Goal: Task Accomplishment & Management: Use online tool/utility

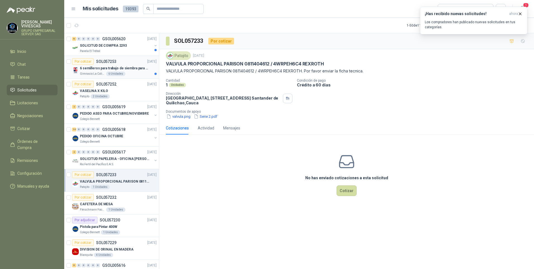
click at [97, 68] on p "6 semilleros para trabajo de siembra para estudiantes en la granja" at bounding box center [115, 68] width 70 height 5
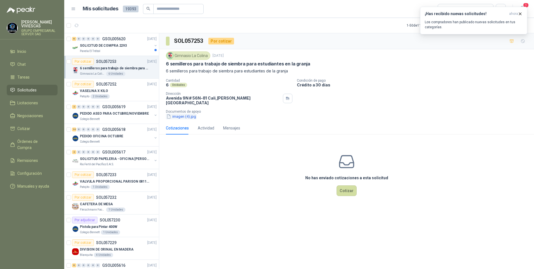
click at [184, 114] on button "imagen (4).jpg" at bounding box center [181, 116] width 31 height 6
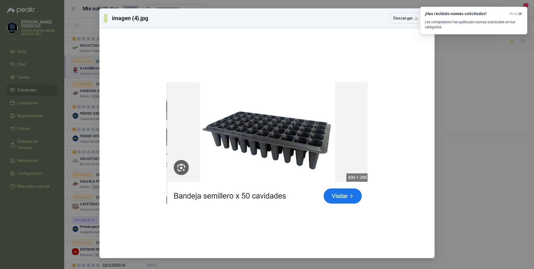
click at [505, 171] on div "imagen (4).jpg Descargar" at bounding box center [267, 134] width 534 height 269
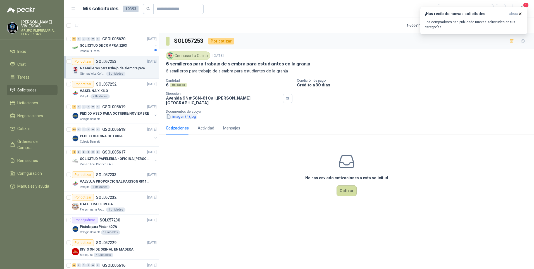
click at [182, 113] on button "imagen (4).jpg" at bounding box center [181, 116] width 31 height 6
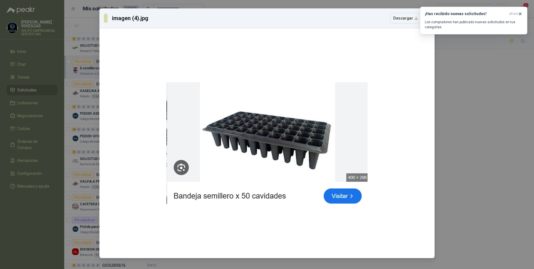
click at [475, 158] on div "imagen (4).jpg Descargar" at bounding box center [267, 134] width 534 height 269
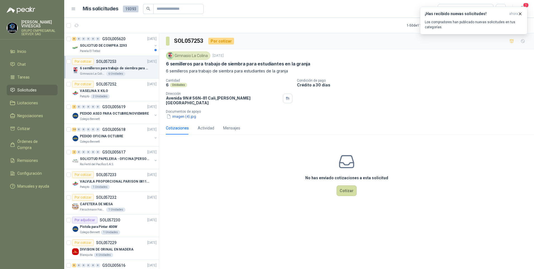
click at [179, 113] on button "imagen (4).jpg" at bounding box center [181, 116] width 31 height 6
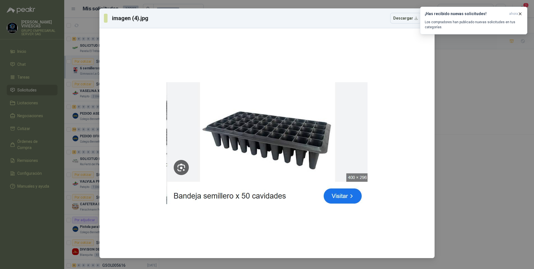
click at [483, 161] on div "imagen (4).jpg Descargar" at bounding box center [267, 134] width 534 height 269
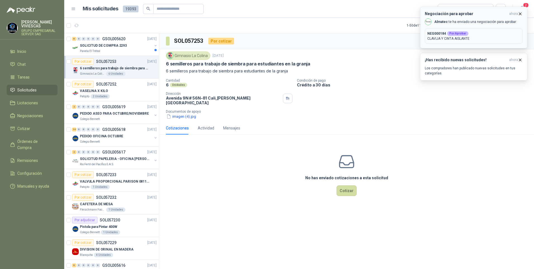
click at [474, 37] on p "CLAVIJA Y CINTA AISLANTE" at bounding box center [473, 38] width 93 height 5
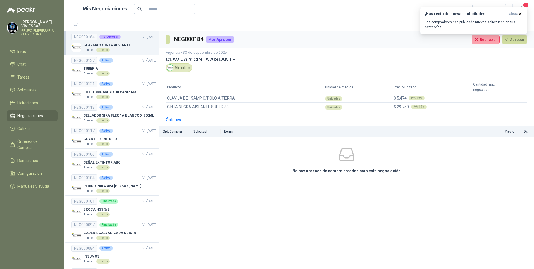
click at [108, 44] on p "CLAVIJA Y CINTA AISLANTE" at bounding box center [107, 44] width 47 height 5
click at [517, 40] on button "Aprobar" at bounding box center [514, 39] width 25 height 9
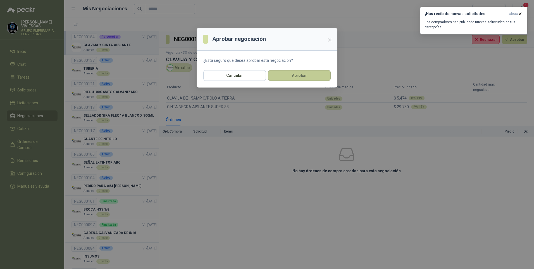
click at [288, 75] on button "Aprobar" at bounding box center [299, 75] width 63 height 11
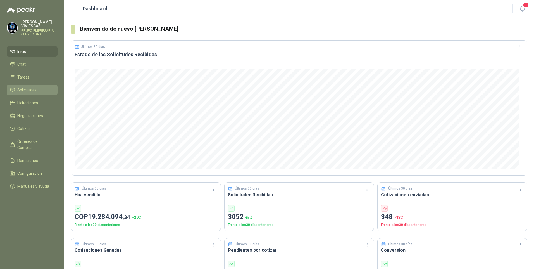
click at [26, 90] on span "Solicitudes" at bounding box center [26, 90] width 19 height 6
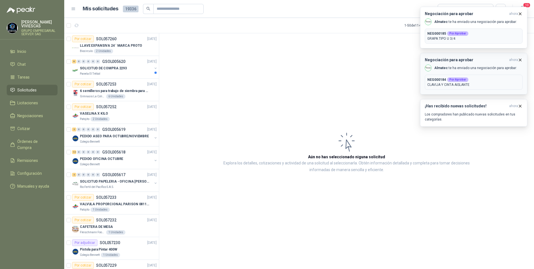
click at [473, 80] on p "NEG000184 Por Aprobar" at bounding box center [473, 79] width 93 height 5
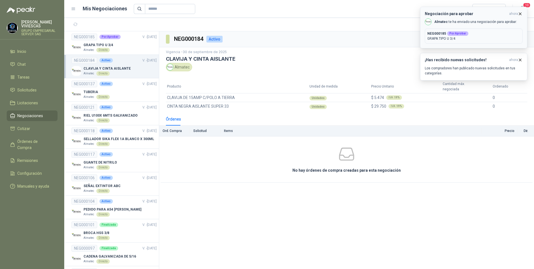
click at [486, 34] on p "NEG000185 Por Aprobar" at bounding box center [473, 33] width 93 height 5
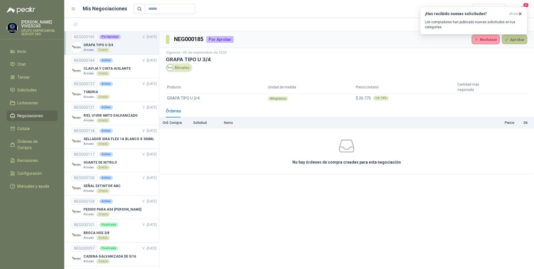
click at [520, 40] on button "Aprobar" at bounding box center [514, 39] width 25 height 9
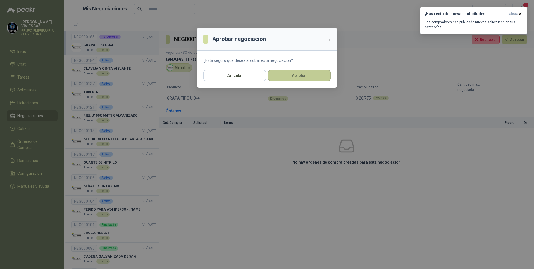
click at [292, 74] on button "Aprobar" at bounding box center [299, 75] width 63 height 11
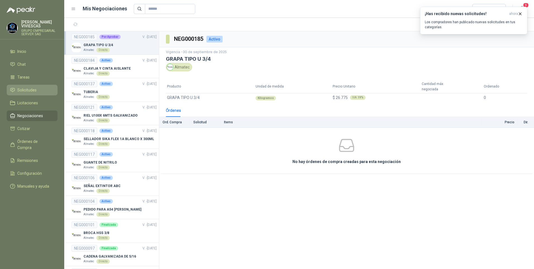
click at [24, 91] on span "Solicitudes" at bounding box center [26, 90] width 19 height 6
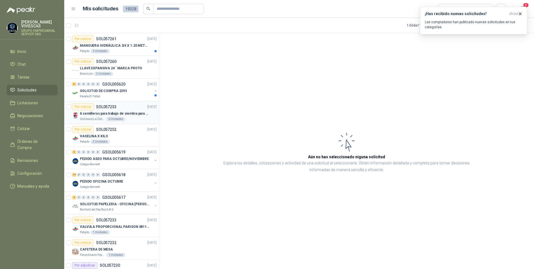
click at [99, 116] on p "6 semilleros para trabajo de siembra para estudiantes en la granja" at bounding box center [115, 113] width 70 height 5
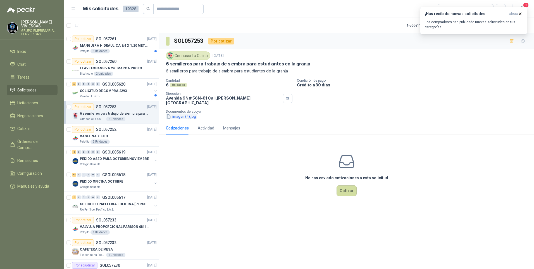
click at [179, 113] on button "imagen (4).jpg" at bounding box center [181, 116] width 31 height 6
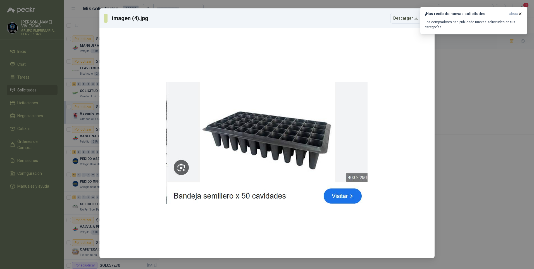
click at [480, 218] on div "imagen (4).jpg Descargar" at bounding box center [267, 134] width 534 height 269
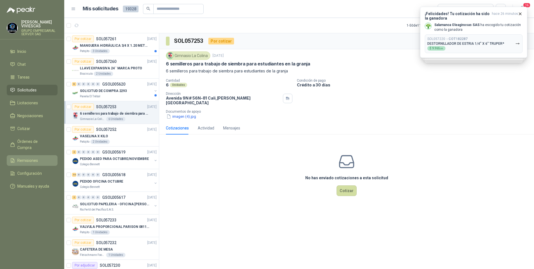
click at [23, 157] on span "Remisiones" at bounding box center [27, 160] width 21 height 6
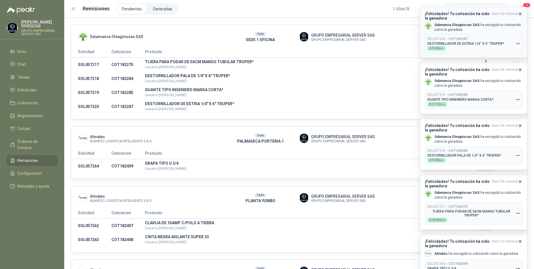
click at [522, 11] on button "¡Felicidades! Tu cotización ha sido la ganadora hace 26 minutos Salamanca Oleag…" at bounding box center [473, 32] width 107 height 51
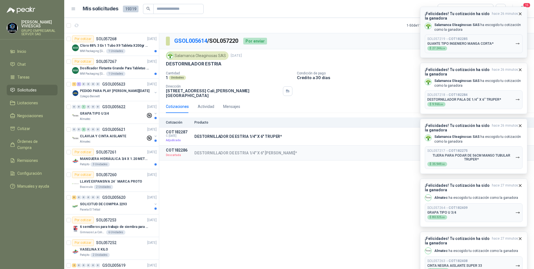
click at [522, 13] on icon "button" at bounding box center [520, 13] width 5 height 5
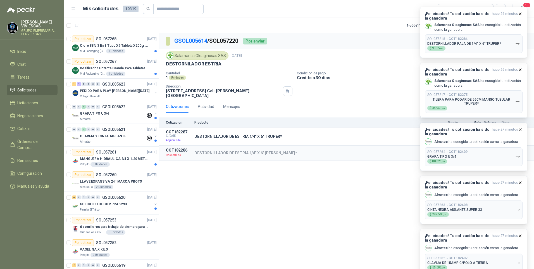
click at [522, 13] on icon "button" at bounding box center [520, 13] width 5 height 5
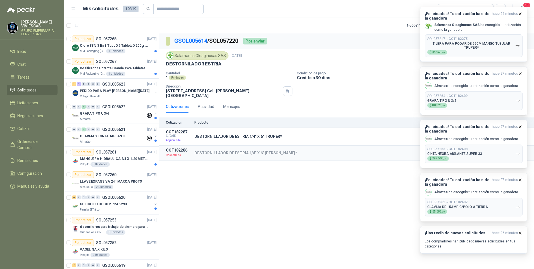
click at [522, 13] on icon "button" at bounding box center [520, 13] width 5 height 5
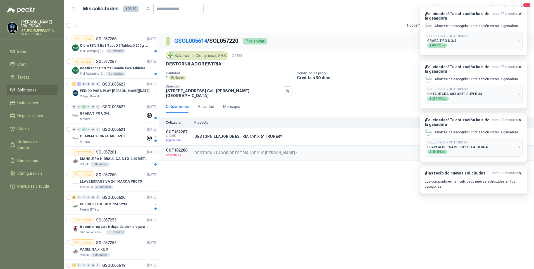
click at [522, 13] on icon "button" at bounding box center [520, 13] width 5 height 5
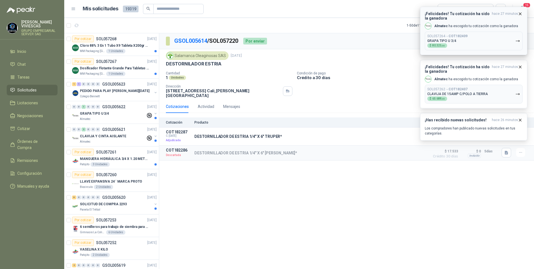
click at [522, 13] on icon "button" at bounding box center [520, 13] width 5 height 5
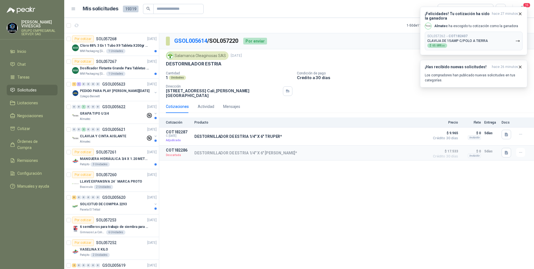
click at [522, 13] on icon "button" at bounding box center [520, 13] width 5 height 5
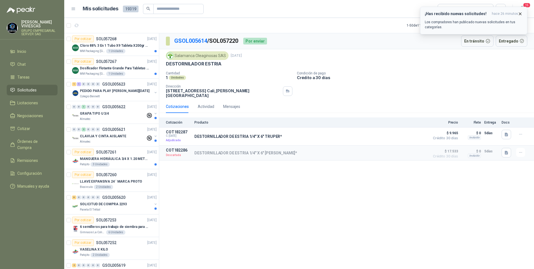
click at [522, 13] on icon "button" at bounding box center [520, 13] width 5 height 5
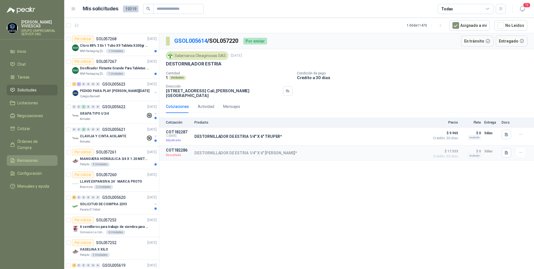
click at [25, 157] on span "Remisiones" at bounding box center [27, 160] width 21 height 6
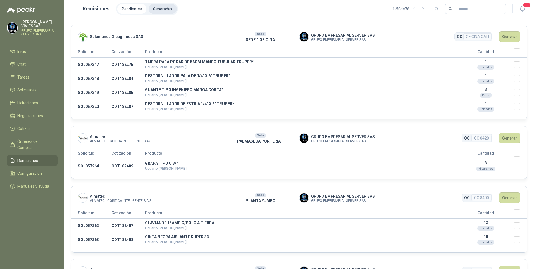
click at [162, 6] on li "Generadas" at bounding box center [163, 8] width 28 height 9
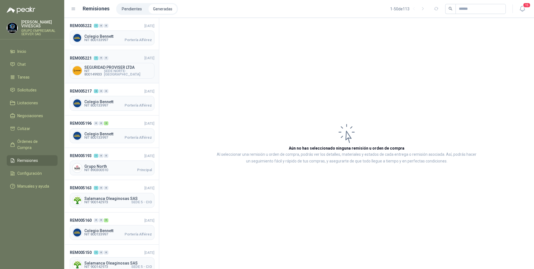
click at [95, 73] on span "NIT 800149933" at bounding box center [94, 72] width 20 height 7
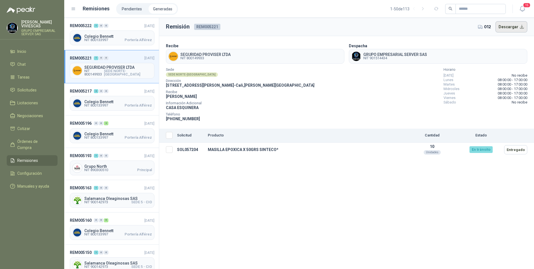
click at [511, 28] on button "Descargar" at bounding box center [512, 26] width 32 height 11
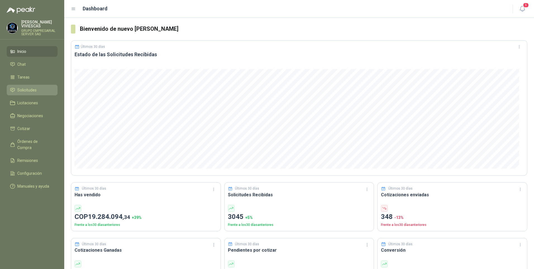
click at [18, 89] on span "Solicitudes" at bounding box center [26, 90] width 19 height 6
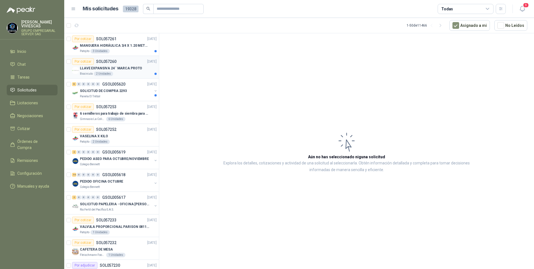
click at [122, 69] on p "LLAVE EXPANSIVA 24¨ MARCA PROTO" at bounding box center [111, 68] width 62 height 5
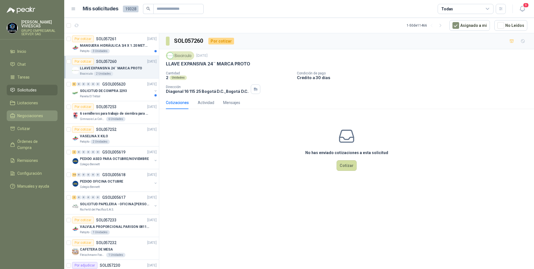
click at [23, 117] on span "Negociaciones" at bounding box center [30, 116] width 26 height 6
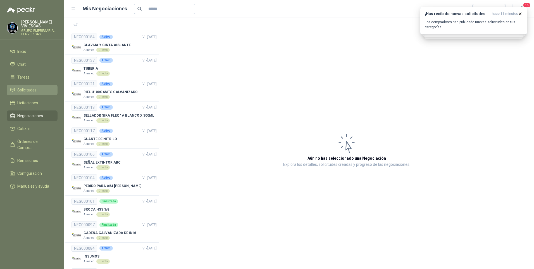
click at [26, 91] on span "Solicitudes" at bounding box center [26, 90] width 19 height 6
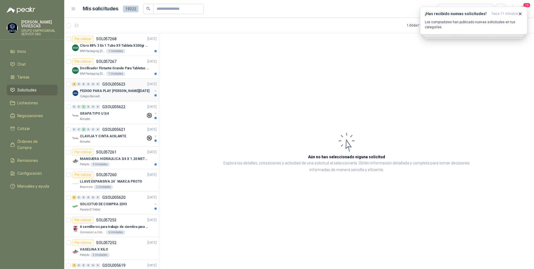
click at [99, 93] on p "PEDIDO PARA PLAY [PERSON_NAME][DATE]" at bounding box center [115, 90] width 70 height 5
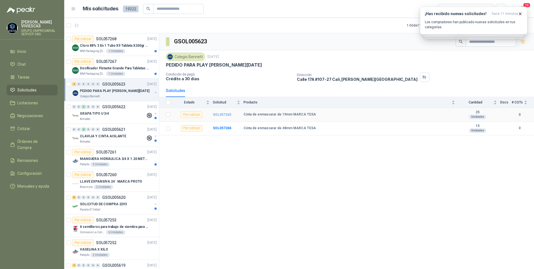
click at [220, 116] on b "SOL057265" at bounding box center [222, 115] width 18 height 4
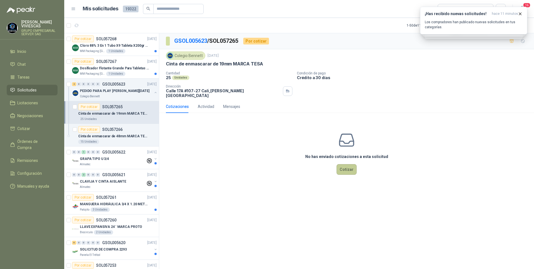
click at [350, 167] on button "Cotizar" at bounding box center [347, 169] width 20 height 11
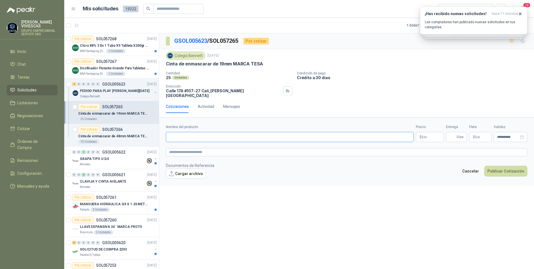
click at [184, 132] on input "Nombre del producto" at bounding box center [290, 137] width 248 height 10
type input "*"
click at [177, 132] on input "Nombre del producto" at bounding box center [290, 137] width 248 height 10
paste input "**********"
type input "**********"
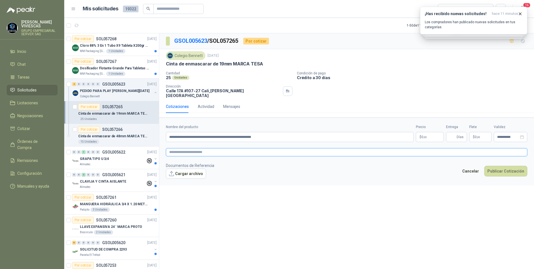
click at [184, 149] on textarea at bounding box center [346, 152] width 361 height 8
click at [429, 134] on body "RODRIGO VIVIESCAS GRUPO EMPRESARIAL SERVER SAS Inicio Chat Tareas Solicitudes L…" at bounding box center [267, 134] width 534 height 269
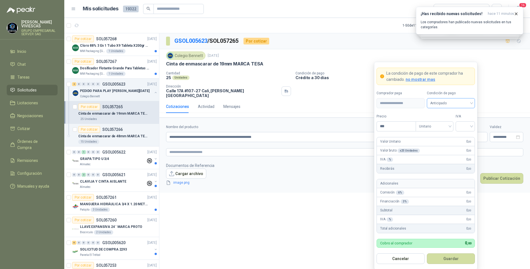
click at [441, 104] on span "Anticipado" at bounding box center [450, 103] width 41 height 8
click at [451, 125] on div "Crédito a 30 días" at bounding box center [450, 124] width 39 height 6
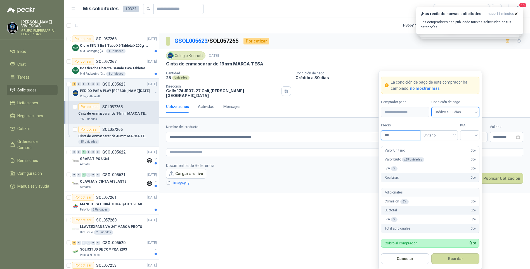
click at [394, 134] on input "***" at bounding box center [400, 134] width 39 height 9
type input "*******"
click at [475, 134] on input "search" at bounding box center [469, 134] width 13 height 8
drag, startPoint x: 470, startPoint y: 144, endPoint x: 469, endPoint y: 140, distance: 4.0
click at [470, 144] on div "19%" at bounding box center [469, 147] width 10 height 6
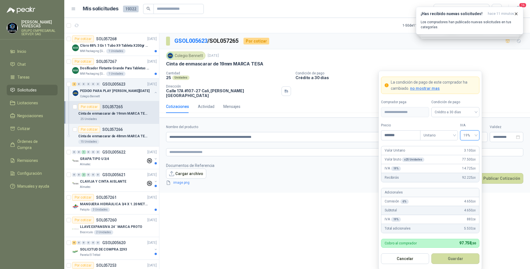
click at [460, 258] on button "Guardar" at bounding box center [455, 258] width 48 height 11
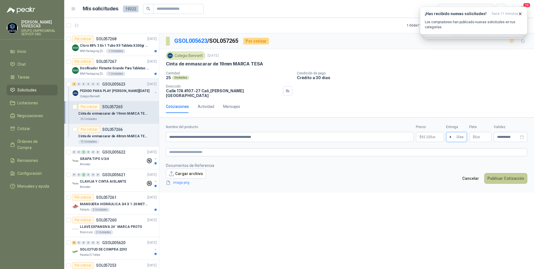
type input "*"
click at [510, 177] on button "Publicar Cotización" at bounding box center [505, 178] width 43 height 11
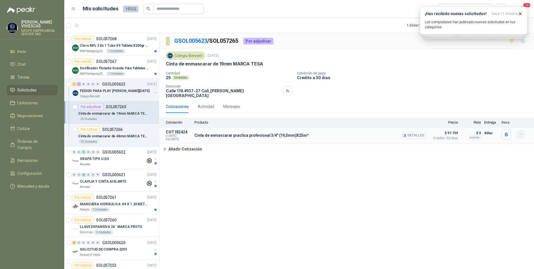
click at [519, 132] on icon "button" at bounding box center [520, 134] width 5 height 5
click at [494, 109] on button "Editar" at bounding box center [509, 107] width 45 height 9
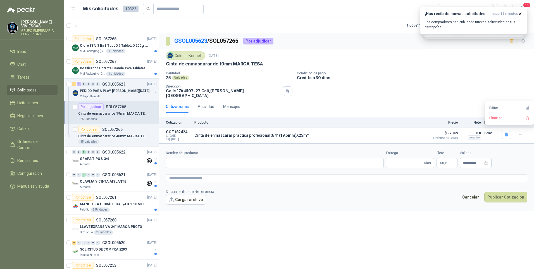
type input "**********"
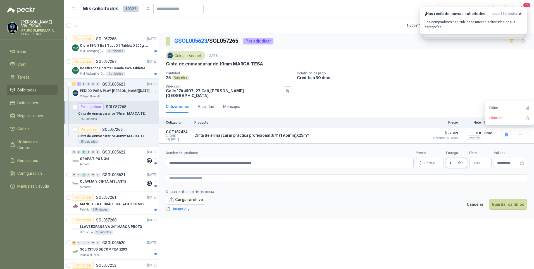
click at [452, 158] on input "*" at bounding box center [452, 162] width 6 height 9
type input "*"
click at [504, 207] on div "Cancelar Guardar cambios" at bounding box center [496, 205] width 64 height 13
click at [506, 199] on button "Guardar cambios" at bounding box center [508, 204] width 39 height 11
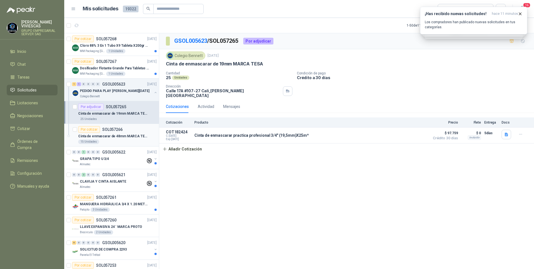
click at [113, 136] on p "Cinta de enmascarar de 48mm MARCA TESA" at bounding box center [113, 136] width 70 height 5
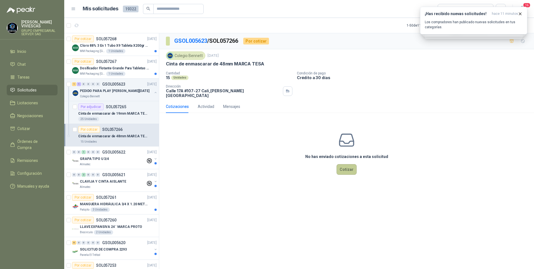
click at [345, 166] on button "Cotizar" at bounding box center [347, 169] width 20 height 11
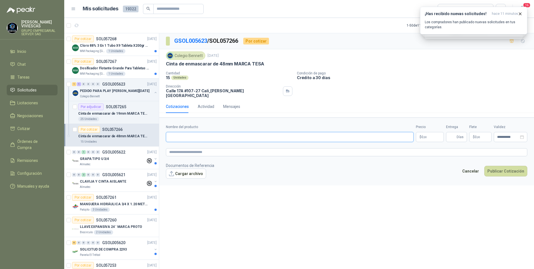
click at [177, 132] on input "Nombre del producto" at bounding box center [290, 137] width 248 height 10
paste input "**********"
type input "**********"
click at [428, 132] on body "RODRIGO VIVIESCAS GRUPO EMPRESARIAL SERVER SAS Inicio Chat Tareas Solicitudes L…" at bounding box center [267, 134] width 534 height 269
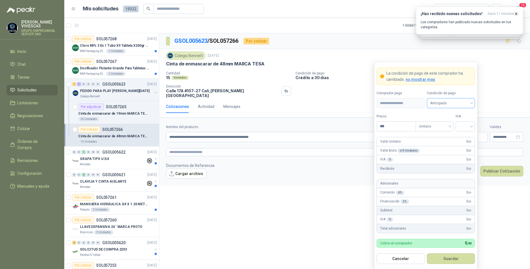
click at [447, 101] on span "Anticipado" at bounding box center [450, 103] width 41 height 8
drag, startPoint x: 454, startPoint y: 123, endPoint x: 446, endPoint y: 123, distance: 8.4
click at [453, 123] on div "Crédito a 30 días" at bounding box center [450, 124] width 39 height 6
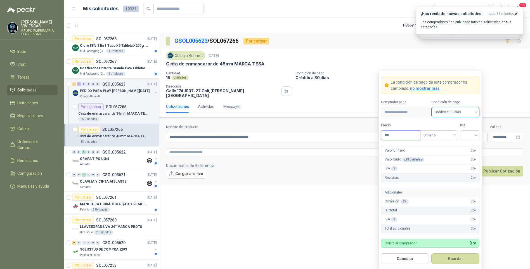
click at [398, 136] on input "***" at bounding box center [400, 134] width 39 height 9
type input "********"
click at [470, 135] on input "search" at bounding box center [469, 134] width 13 height 8
click at [471, 146] on div "19%" at bounding box center [469, 147] width 10 height 6
click at [457, 257] on button "Guardar" at bounding box center [455, 258] width 48 height 11
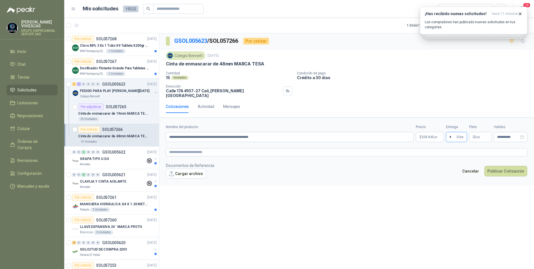
type input "*"
click at [424, 227] on div "**********" at bounding box center [346, 151] width 375 height 237
click at [269, 135] on input "**********" at bounding box center [290, 137] width 248 height 10
drag, startPoint x: 268, startPoint y: 130, endPoint x: 149, endPoint y: 134, distance: 118.2
click at [142, 133] on div "Por cotizar SOL057268 25/09/25 Cloro 88% 3 En 1 Tubo X9 Tableta X200gr Oxycl MM…" at bounding box center [299, 152] width 470 height 238
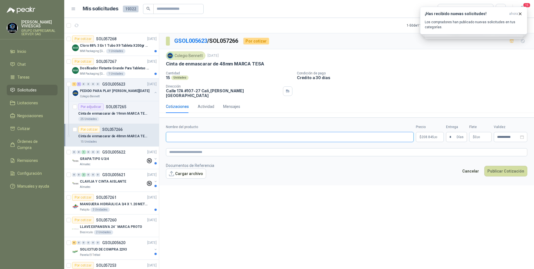
paste input "**********"
type input "**********"
click at [189, 169] on button "Cargar archivo" at bounding box center [186, 173] width 40 height 10
click at [184, 148] on textarea at bounding box center [346, 152] width 361 height 8
click at [430, 133] on body "RODRIGO VIVIESCAS GRUPO EMPRESARIAL SERVER SAS Inicio Chat Tareas Solicitudes L…" at bounding box center [267, 134] width 534 height 269
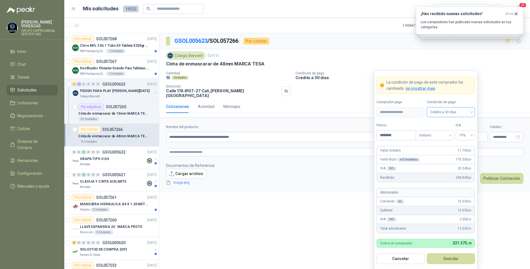
click at [448, 109] on span "Crédito a 30 días" at bounding box center [450, 112] width 41 height 8
click at [448, 130] on div "Crédito a 30 días" at bounding box center [450, 133] width 39 height 6
drag, startPoint x: 400, startPoint y: 136, endPoint x: 394, endPoint y: 136, distance: 6.4
click at [375, 136] on form "**********" at bounding box center [425, 170] width 103 height 199
click at [467, 137] on span "19%" at bounding box center [465, 135] width 13 height 8
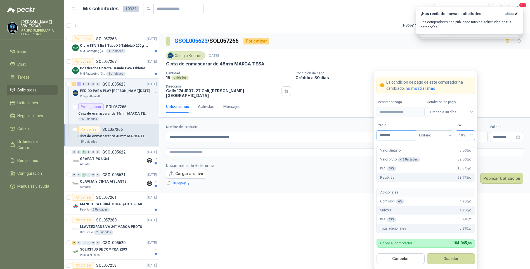
type input "*******"
click at [467, 146] on div "19%" at bounding box center [465, 147] width 10 height 6
click at [451, 257] on button "Guardar" at bounding box center [451, 258] width 48 height 11
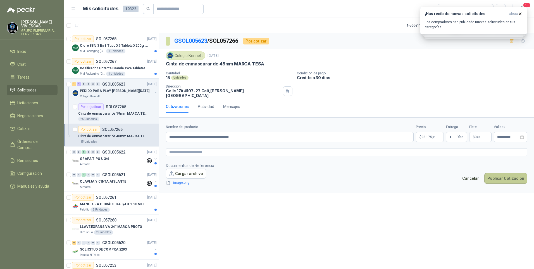
click at [501, 173] on button "Publicar Cotización" at bounding box center [505, 178] width 43 height 11
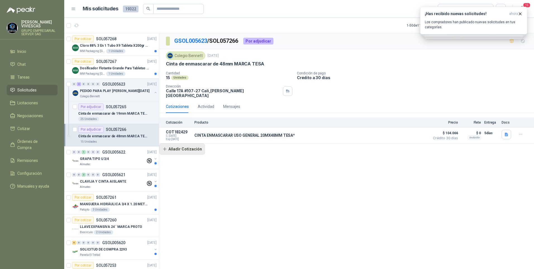
click at [184, 151] on div "GSOL005623 / SOL057266 Por adjudicar Colegio Bennett 25 sept, 2025 Cinta de enm…" at bounding box center [346, 151] width 375 height 237
click at [184, 147] on button "Añadir Cotización" at bounding box center [182, 148] width 46 height 11
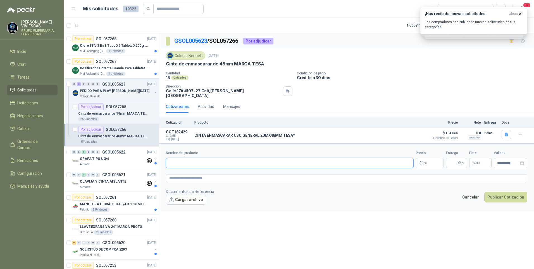
click at [180, 158] on input "Nombre del producto" at bounding box center [290, 163] width 248 height 10
paste input "**********"
type input "**********"
drag, startPoint x: 430, startPoint y: 156, endPoint x: 439, endPoint y: 151, distance: 10.3
click at [430, 158] on p "$ 0 ,00" at bounding box center [430, 163] width 28 height 10
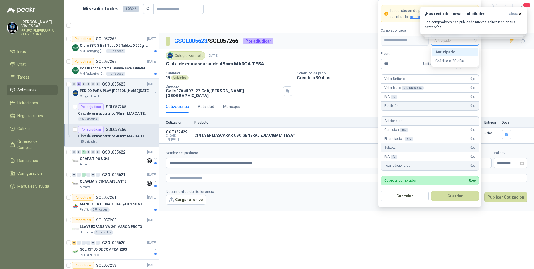
click at [464, 42] on span "Anticipado" at bounding box center [454, 40] width 41 height 8
drag, startPoint x: 458, startPoint y: 61, endPoint x: 444, endPoint y: 63, distance: 14.4
click at [458, 61] on div "Crédito a 30 días" at bounding box center [455, 61] width 39 height 6
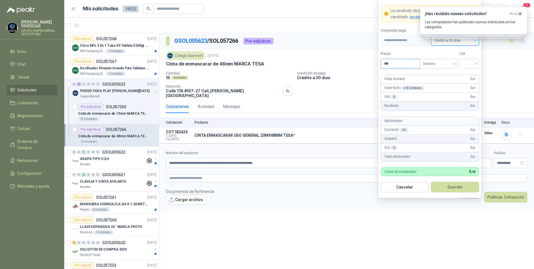
click at [393, 61] on input "***" at bounding box center [400, 63] width 39 height 9
click at [186, 176] on textarea at bounding box center [346, 178] width 361 height 8
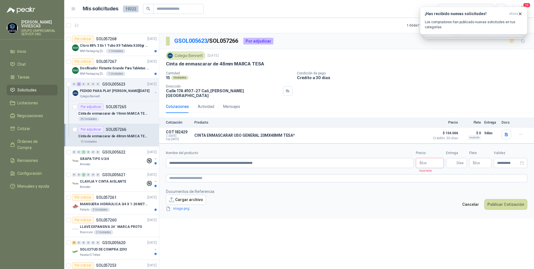
click at [426, 155] on body "RODRIGO VIVIESCAS GRUPO EMPRESARIAL SERVER SAS Inicio Chat Tareas Solicitudes L…" at bounding box center [267, 134] width 534 height 269
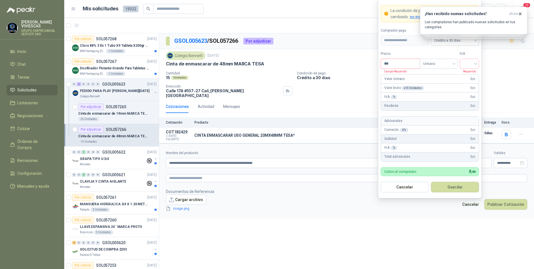
click at [396, 66] on input "***" at bounding box center [400, 63] width 39 height 9
type input "*******"
click at [468, 62] on input "search" at bounding box center [469, 63] width 13 height 8
drag, startPoint x: 467, startPoint y: 75, endPoint x: 480, endPoint y: 65, distance: 16.3
click at [468, 75] on div "19%" at bounding box center [469, 75] width 10 height 6
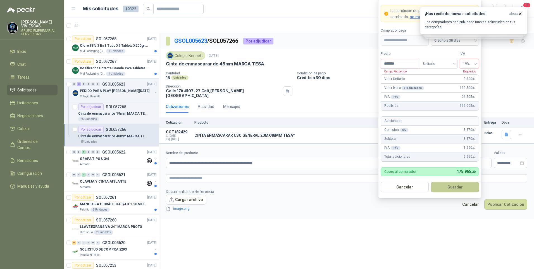
click at [459, 187] on button "Guardar" at bounding box center [455, 187] width 48 height 11
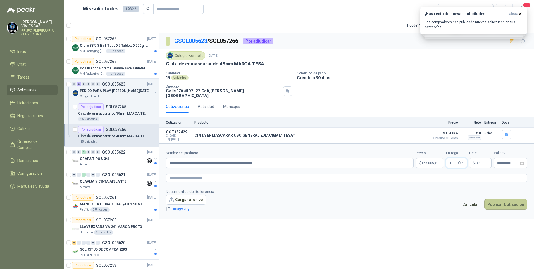
type input "*"
click at [510, 203] on button "Publicar Cotización" at bounding box center [505, 204] width 43 height 11
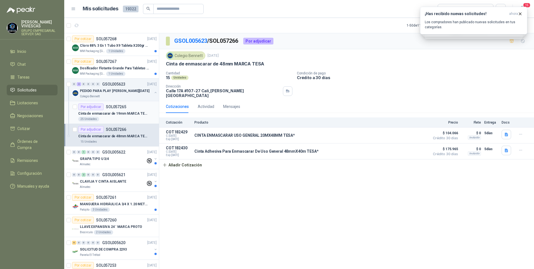
click at [110, 111] on p "Cinta de enmascarar de 19mm MARCA TESA" at bounding box center [113, 113] width 70 height 5
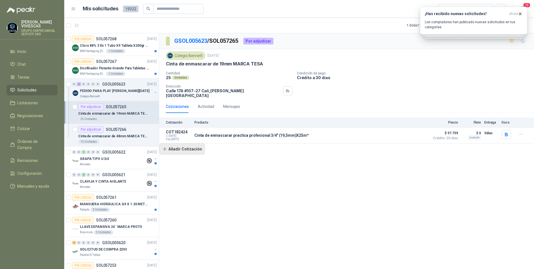
click at [184, 143] on button "Añadir Cotización" at bounding box center [182, 148] width 46 height 11
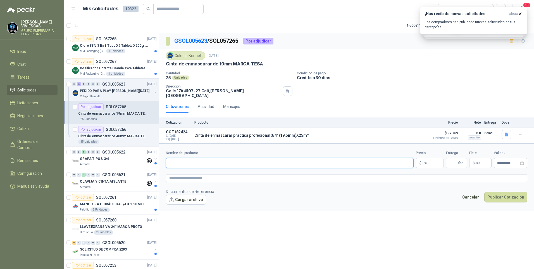
click at [189, 160] on input "Nombre del producto" at bounding box center [290, 163] width 248 height 10
click at [506, 133] on icon "button" at bounding box center [506, 135] width 3 height 4
click at [496, 119] on button "image.png" at bounding box center [495, 118] width 24 height 6
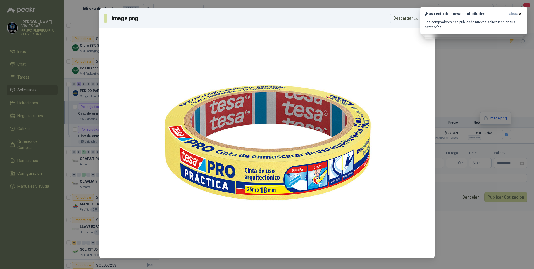
click at [445, 97] on div "image.png Descargar" at bounding box center [267, 134] width 534 height 269
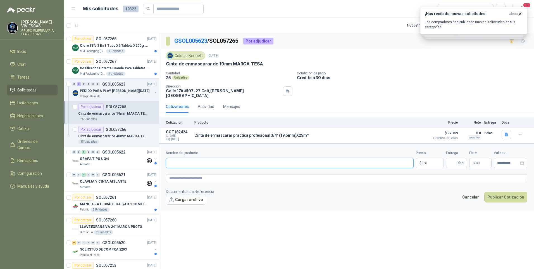
click at [180, 161] on input "Nombre del producto" at bounding box center [290, 163] width 248 height 10
drag, startPoint x: 180, startPoint y: 161, endPoint x: 503, endPoint y: 132, distance: 324.0
click at [482, 135] on article "COT182424 C: 25/09/2025 Exp: 10/10/2025 Cinta de enmascarar practica profesiona…" at bounding box center [346, 135] width 375 height 16
click at [522, 132] on icon "button" at bounding box center [520, 134] width 5 height 5
click at [495, 119] on button "Eliminar" at bounding box center [509, 117] width 45 height 9
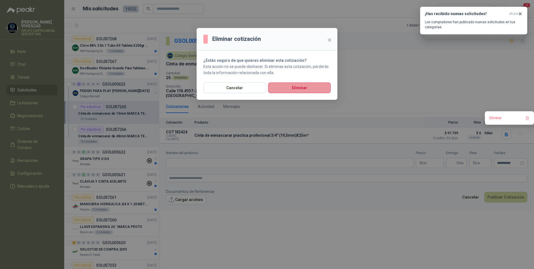
click at [314, 86] on button "Eliminar" at bounding box center [299, 87] width 63 height 11
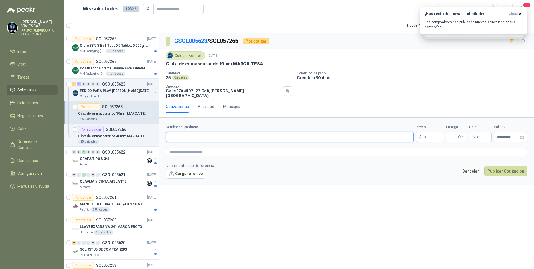
click at [172, 133] on input "Nombre del producto" at bounding box center [290, 137] width 248 height 10
paste input "**********"
type input "**********"
click at [176, 148] on textarea at bounding box center [346, 152] width 361 height 8
click at [426, 132] on p "$ 0 ,00" at bounding box center [430, 137] width 28 height 10
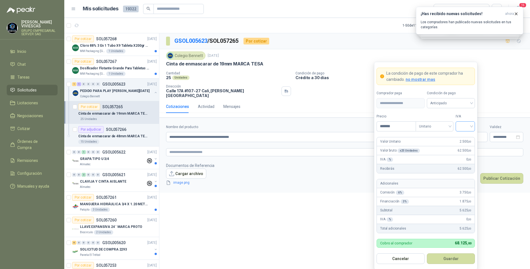
click at [474, 125] on div at bounding box center [464, 126] width 19 height 10
type input "*******"
click at [464, 137] on div "19%" at bounding box center [465, 138] width 10 height 6
click at [449, 256] on button "Guardar" at bounding box center [451, 258] width 48 height 11
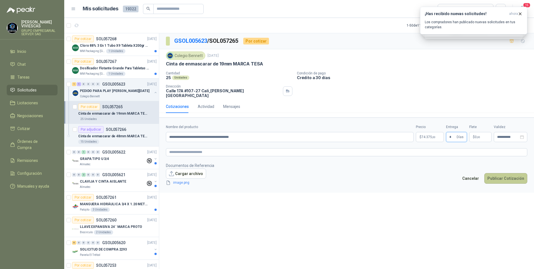
type input "*"
click at [494, 173] on button "Publicar Cotización" at bounding box center [505, 178] width 43 height 11
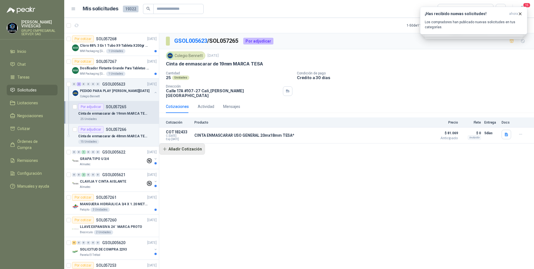
click at [184, 145] on button "Añadir Cotización" at bounding box center [182, 148] width 46 height 11
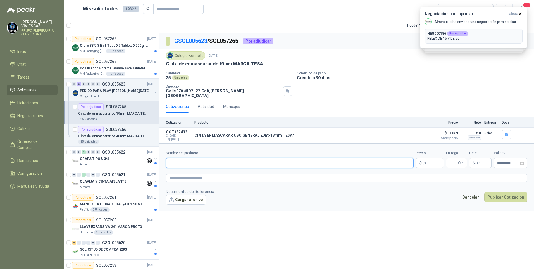
click at [174, 158] on input "Nombre del producto" at bounding box center [290, 163] width 248 height 10
click at [185, 161] on input "Nombre del producto" at bounding box center [290, 163] width 248 height 10
click at [172, 159] on input "Nombre del producto" at bounding box center [290, 163] width 248 height 10
paste input "**********"
type input "**********"
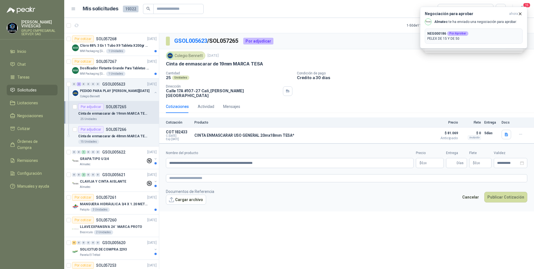
click at [428, 154] on body "RODRIGO VIVIESCAS GRUPO EMPRESARIAL SERVER SAS Inicio Chat Tareas Solicitudes L…" at bounding box center [267, 134] width 534 height 269
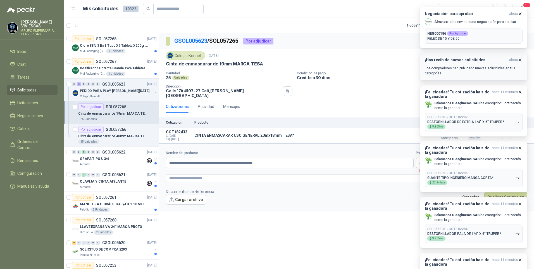
click at [520, 60] on icon "button" at bounding box center [520, 60] width 2 height 2
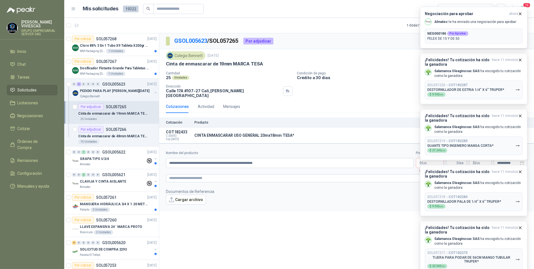
click at [520, 60] on icon "button" at bounding box center [520, 60] width 2 height 2
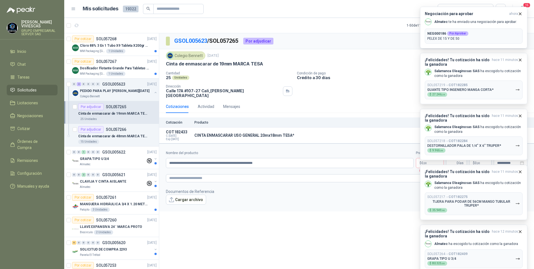
click at [520, 60] on icon "button" at bounding box center [520, 60] width 5 height 5
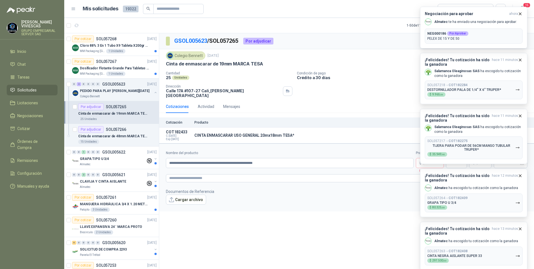
click at [520, 53] on div "¡Felicidades! Tu cotización ha sido la ganadora hace 11 minutos Salamanca Oleag…" at bounding box center [473, 53] width 107 height 0
click at [520, 60] on icon "button" at bounding box center [520, 60] width 5 height 5
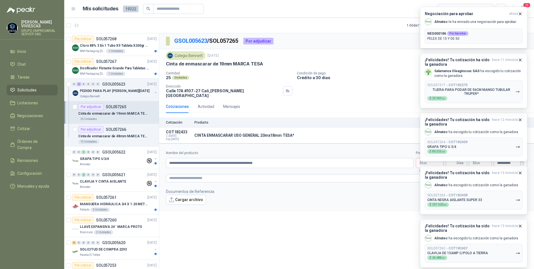
click at [520, 60] on icon "button" at bounding box center [520, 60] width 2 height 2
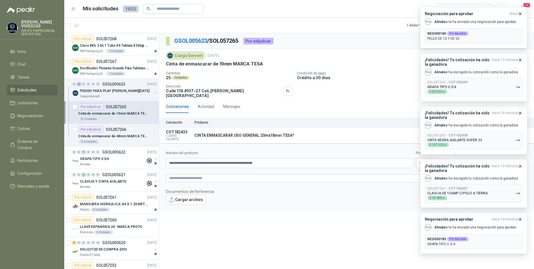
click at [520, 60] on icon "button" at bounding box center [520, 60] width 2 height 2
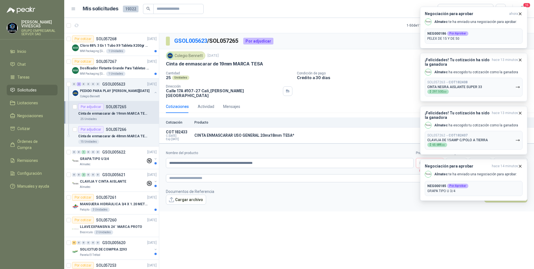
click at [520, 60] on icon "button" at bounding box center [520, 60] width 2 height 2
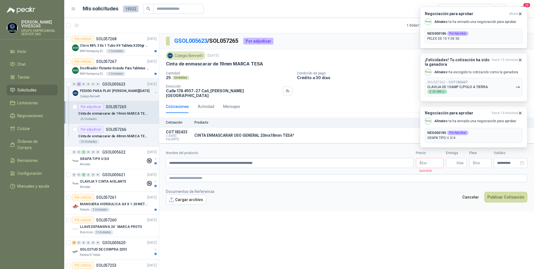
click at [520, 60] on icon "button" at bounding box center [520, 60] width 5 height 5
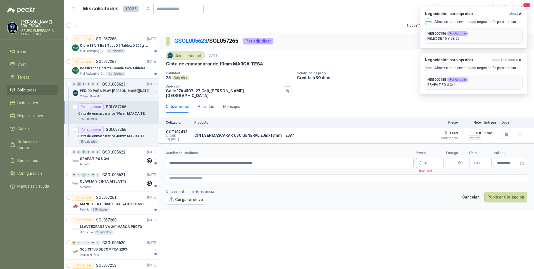
click at [520, 60] on icon "button" at bounding box center [520, 60] width 2 height 2
click at [520, 58] on icon "button" at bounding box center [520, 60] width 5 height 5
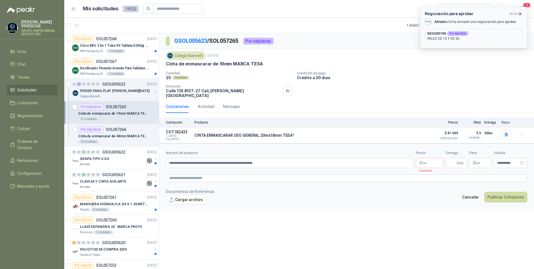
click at [520, 15] on icon "button" at bounding box center [520, 13] width 5 height 5
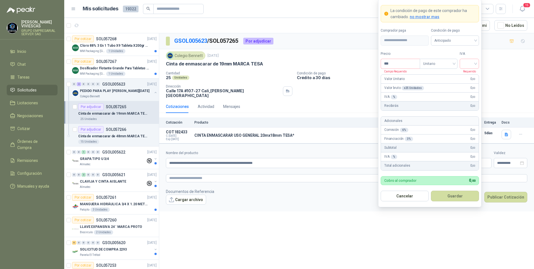
click at [424, 156] on body "RODRIGO VIVIESCAS GRUPO EMPRESARIAL SERVER SAS Inicio Chat Tareas Solicitudes L…" at bounding box center [267, 134] width 534 height 269
click at [448, 42] on span "Anticipado" at bounding box center [454, 40] width 41 height 8
click at [447, 62] on div "Crédito a 30 días" at bounding box center [455, 61] width 39 height 6
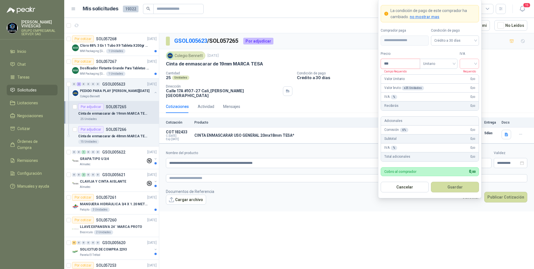
click at [402, 63] on input "***" at bounding box center [400, 63] width 39 height 9
click at [462, 59] on div at bounding box center [469, 64] width 19 height 10
type input "*******"
drag, startPoint x: 466, startPoint y: 76, endPoint x: 475, endPoint y: 75, distance: 8.7
click at [466, 76] on div "19%" at bounding box center [469, 75] width 10 height 6
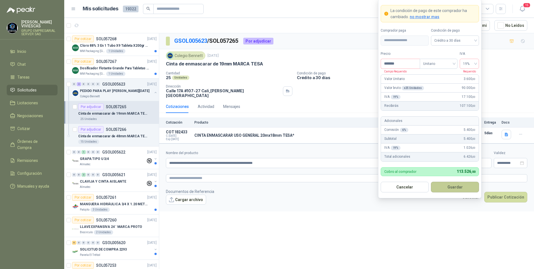
click at [448, 187] on button "Guardar" at bounding box center [455, 187] width 48 height 11
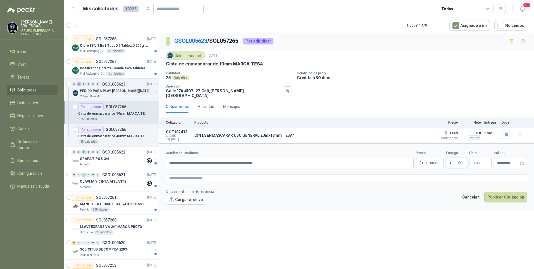
type input "*"
click at [431, 223] on div "**********" at bounding box center [346, 151] width 375 height 237
click at [179, 175] on textarea at bounding box center [346, 178] width 361 height 8
click at [505, 201] on button "Publicar Cotización" at bounding box center [505, 204] width 43 height 11
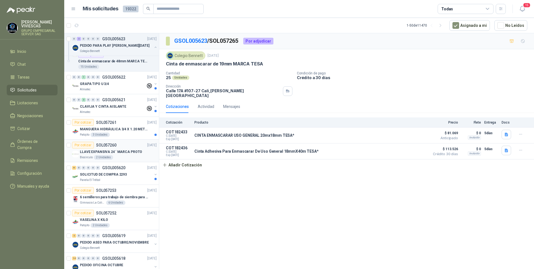
scroll to position [84, 0]
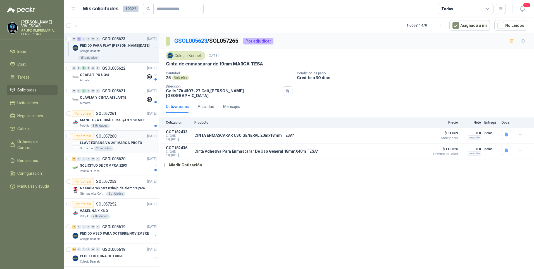
click at [123, 145] on p "LLAVE EXPANSIVA 24¨ MARCA PROTO" at bounding box center [111, 142] width 62 height 5
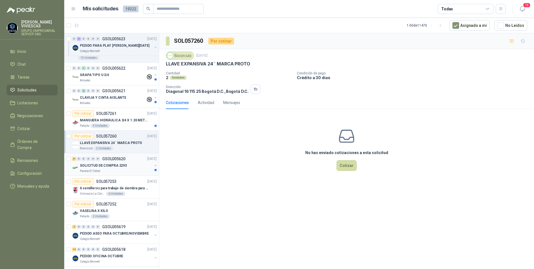
click at [108, 166] on p "SOLICITUD DE COMPRA 2293" at bounding box center [103, 165] width 47 height 5
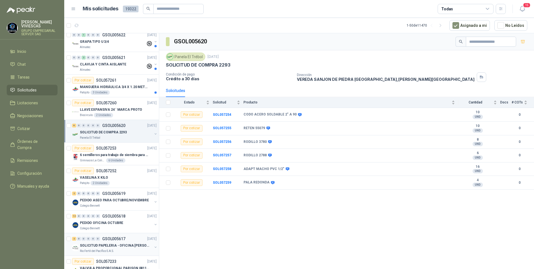
scroll to position [168, 0]
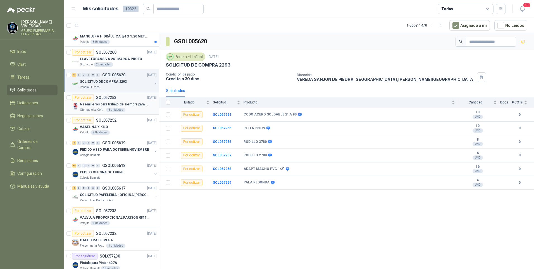
click at [96, 108] on p "Gimnasio La Colina" at bounding box center [92, 110] width 25 height 4
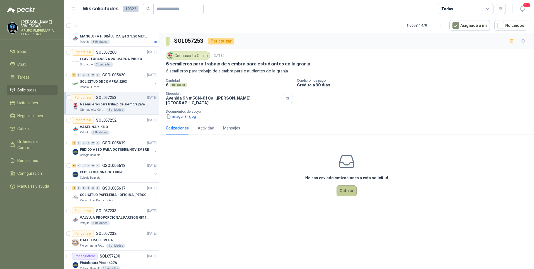
click at [353, 187] on button "Cotizar" at bounding box center [347, 190] width 20 height 11
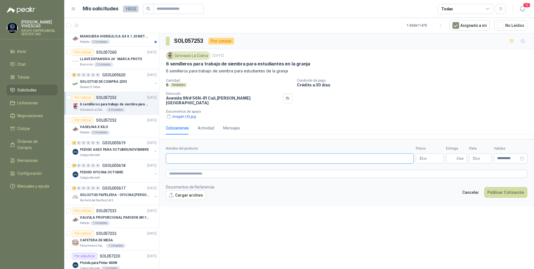
click at [177, 158] on input "Nombre del producto" at bounding box center [290, 158] width 248 height 10
click at [174, 153] on input "Nombre del producto" at bounding box center [290, 158] width 248 height 10
type input "*"
click at [185, 115] on button "imagen (4).jpg" at bounding box center [181, 116] width 31 height 6
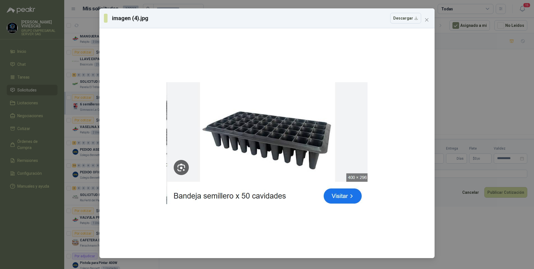
click at [469, 97] on div "imagen (4).jpg Descargar" at bounding box center [267, 134] width 534 height 269
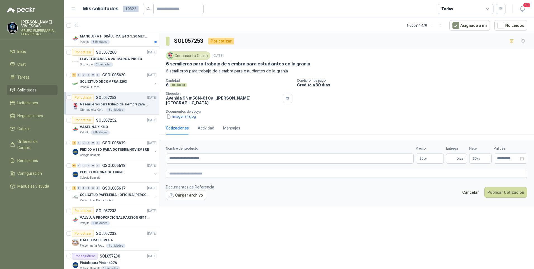
click at [185, 115] on div "Gimnasio La Colina 25 sept, 2025 6 semilleros para trabajo de siembra para estu…" at bounding box center [346, 85] width 375 height 72
click at [185, 114] on button "imagen (4).jpg" at bounding box center [181, 116] width 31 height 6
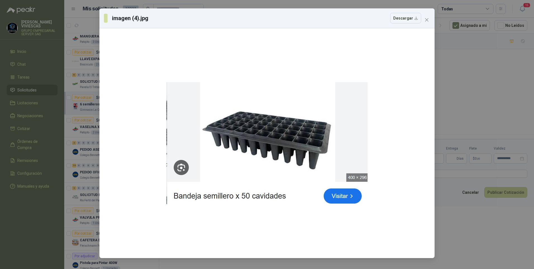
click at [483, 112] on div "imagen (4).jpg Descargar" at bounding box center [267, 134] width 534 height 269
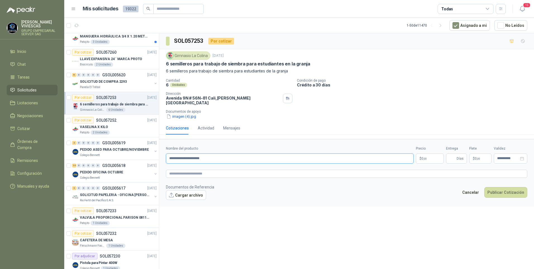
click at [217, 156] on input "**********" at bounding box center [290, 158] width 248 height 10
type input "**********"
click at [437, 156] on body "RODRIGO VIVIESCAS GRUPO EMPRESARIAL SERVER SAS Inicio Chat Tareas Solicitudes L…" at bounding box center [267, 134] width 534 height 269
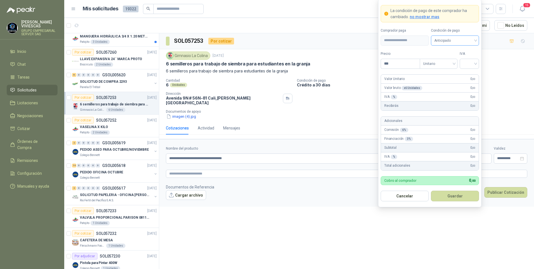
click at [456, 38] on span "Anticipado" at bounding box center [454, 40] width 41 height 8
drag, startPoint x: 456, startPoint y: 59, endPoint x: 462, endPoint y: 53, distance: 8.5
click at [456, 59] on div "Crédito a 30 días" at bounding box center [455, 61] width 39 height 6
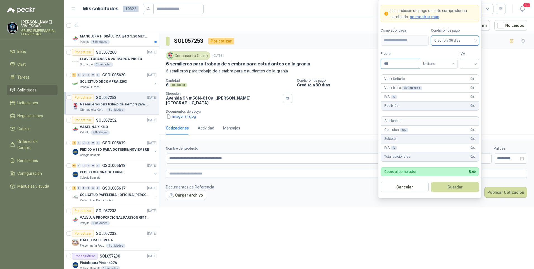
click at [401, 63] on input "***" at bounding box center [400, 63] width 39 height 9
type input "********"
click at [473, 63] on input "search" at bounding box center [469, 63] width 13 height 8
click at [468, 74] on div "19%" at bounding box center [469, 75] width 10 height 6
click at [450, 184] on button "Guardar" at bounding box center [455, 187] width 48 height 11
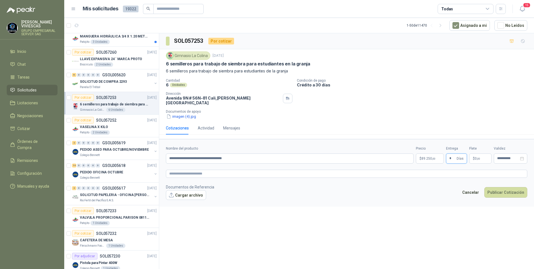
type input "*"
click at [186, 192] on button "Cargar archivo" at bounding box center [186, 195] width 40 height 10
click at [173, 201] on span "image.png" at bounding box center [189, 203] width 37 height 5
click at [180, 201] on div "image.png" at bounding box center [190, 204] width 48 height 6
click at [180, 201] on link "image.png" at bounding box center [189, 203] width 37 height 5
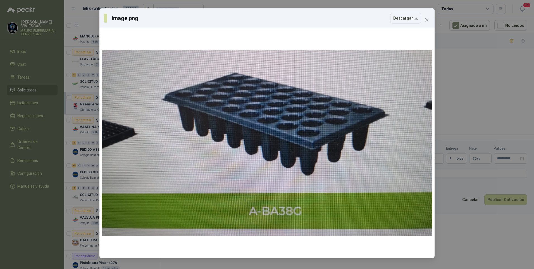
drag, startPoint x: 496, startPoint y: 87, endPoint x: 435, endPoint y: 123, distance: 70.5
click at [496, 87] on div "image.png Descargar" at bounding box center [267, 134] width 534 height 269
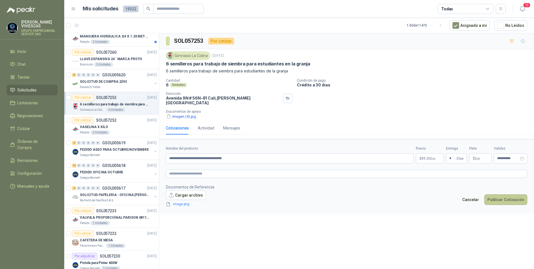
click at [506, 197] on button "Publicar Cotización" at bounding box center [505, 199] width 43 height 11
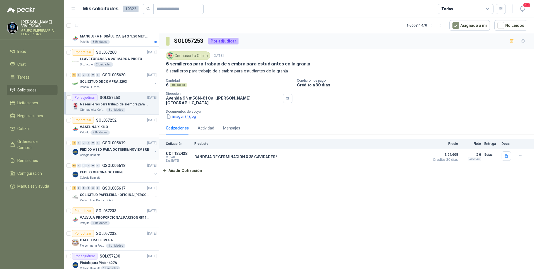
click at [100, 153] on div "PEDIDO ASEO PARA OCTUBRE/NOVIEMBRE" at bounding box center [116, 149] width 72 height 7
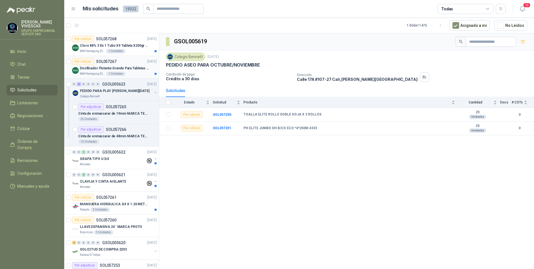
click at [94, 69] on p "Dosificador Flotante Grande Para Tabletas De Cloro Humboldt" at bounding box center [115, 68] width 70 height 5
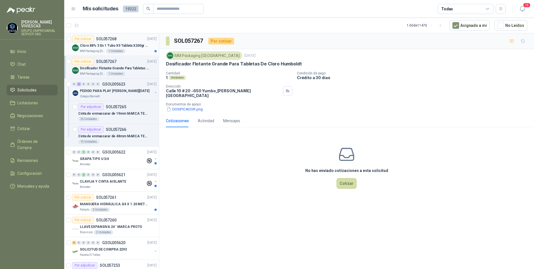
click at [99, 44] on p "Cloro 88% 3 En 1 Tubo X9 Tableta X200gr Oxycl" at bounding box center [115, 45] width 70 height 5
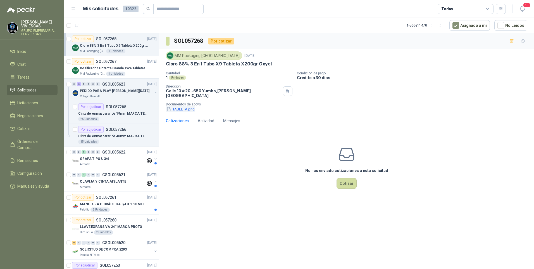
click at [181, 106] on button "TABLETA.png" at bounding box center [180, 109] width 29 height 6
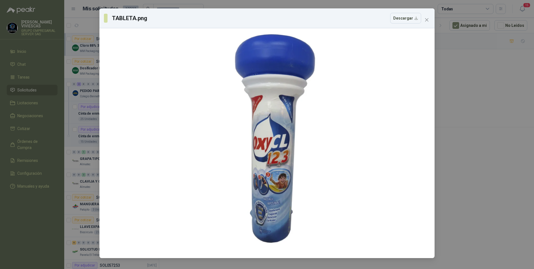
click at [465, 175] on div "TABLETA.png Descargar" at bounding box center [267, 134] width 534 height 269
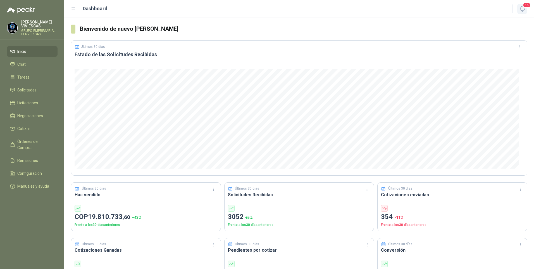
click at [523, 9] on icon "button" at bounding box center [522, 8] width 7 height 7
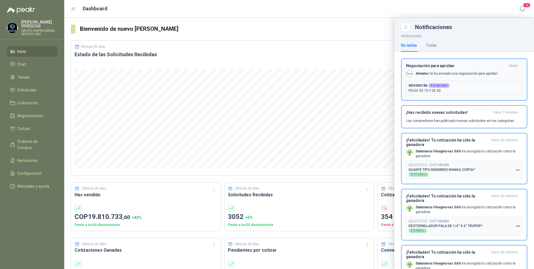
click at [461, 89] on p "PELEX DE 15 Y DE 50" at bounding box center [464, 90] width 111 height 5
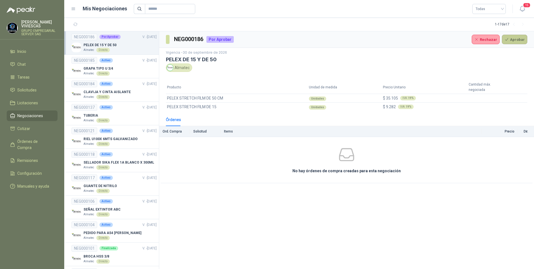
click at [516, 41] on button "Aprobar" at bounding box center [514, 39] width 25 height 9
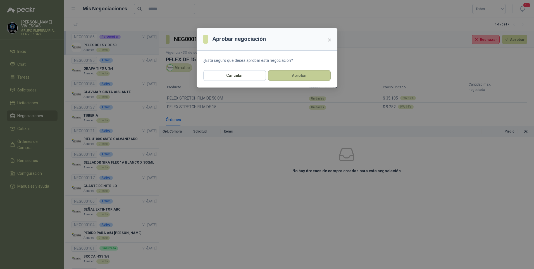
click at [307, 77] on button "Aprobar" at bounding box center [299, 75] width 63 height 11
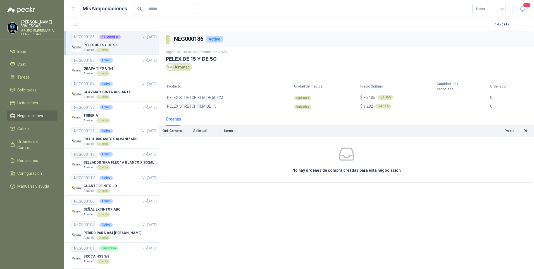
click at [116, 43] on div "PELEX DE 15 Y DE 50 Almatec Directo" at bounding box center [114, 47] width 85 height 10
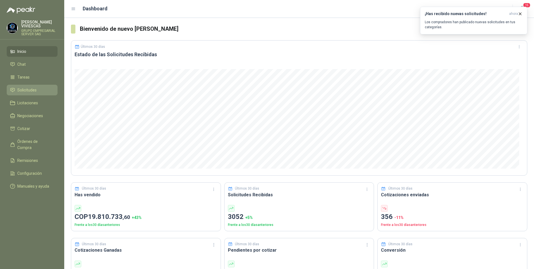
click at [21, 87] on span "Solicitudes" at bounding box center [26, 90] width 19 height 6
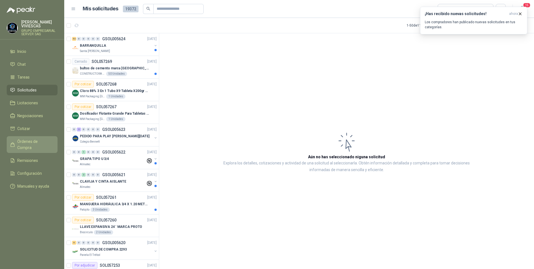
click at [28, 144] on span "Órdenes de Compra" at bounding box center [34, 144] width 35 height 12
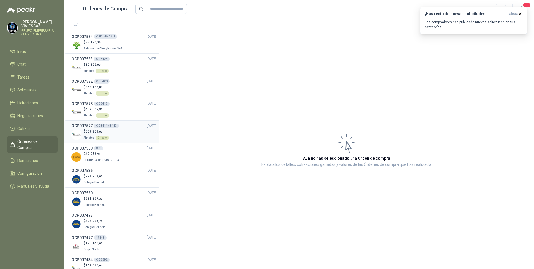
click at [89, 130] on span "509.201 ,00" at bounding box center [93, 131] width 17 height 4
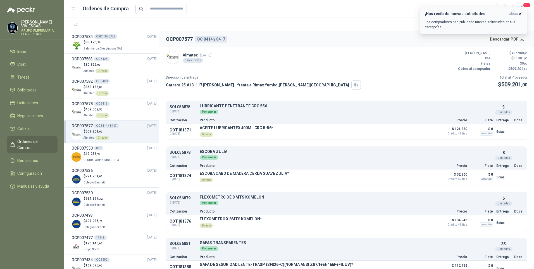
click at [519, 13] on icon "button" at bounding box center [520, 13] width 5 height 5
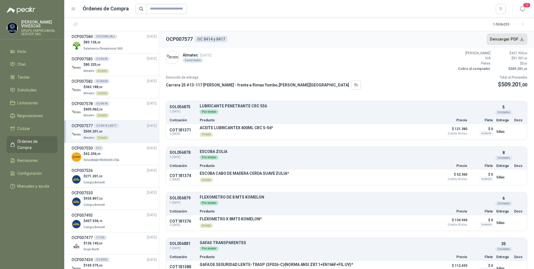
click at [513, 40] on button "Descargar PDF" at bounding box center [507, 39] width 41 height 11
click at [89, 108] on span "409.062 ,50" at bounding box center [93, 109] width 17 height 4
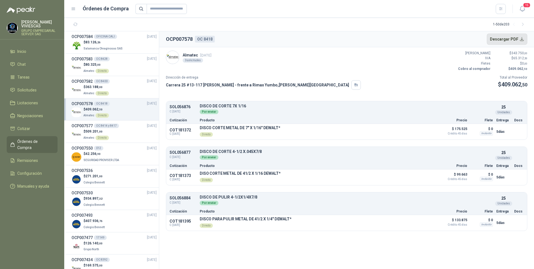
click at [513, 37] on button "Descargar PDF" at bounding box center [507, 39] width 41 height 11
click at [88, 88] on span "363.188 ,00" at bounding box center [93, 87] width 17 height 4
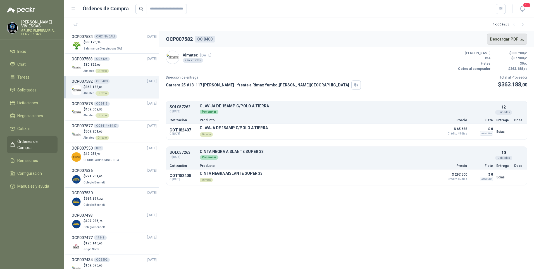
click at [507, 39] on button "Descargar PDF" at bounding box center [507, 39] width 41 height 11
click at [87, 66] on span "80.325 ,00" at bounding box center [92, 65] width 15 height 4
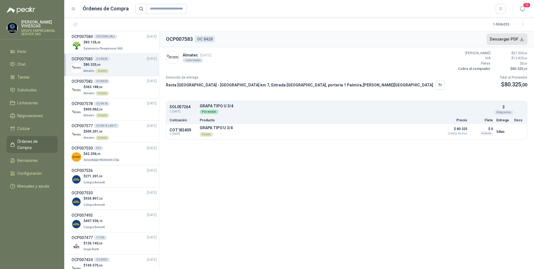
click at [507, 41] on button "Descargar PDF" at bounding box center [507, 39] width 41 height 11
click at [93, 44] on span "83.126 ,26" at bounding box center [92, 42] width 15 height 4
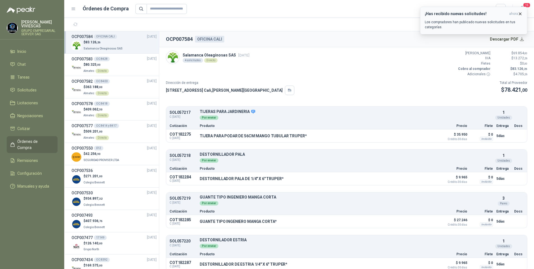
click at [522, 12] on icon "button" at bounding box center [520, 13] width 5 height 5
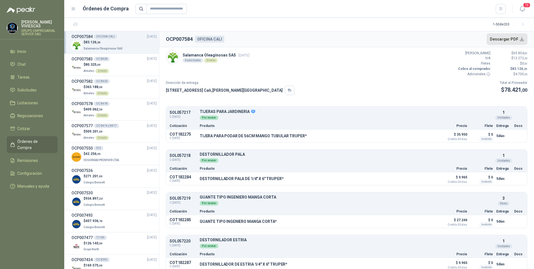
click at [521, 38] on button "Descargar PDF" at bounding box center [507, 39] width 41 height 11
click at [26, 157] on span "Remisiones" at bounding box center [27, 160] width 21 height 6
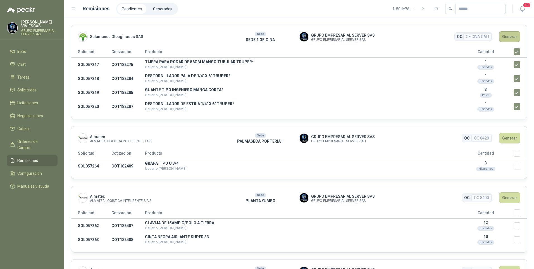
click at [511, 37] on button "Generar" at bounding box center [509, 36] width 21 height 11
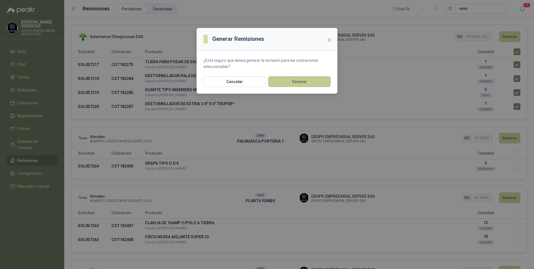
click at [300, 82] on button "Generar" at bounding box center [299, 81] width 63 height 11
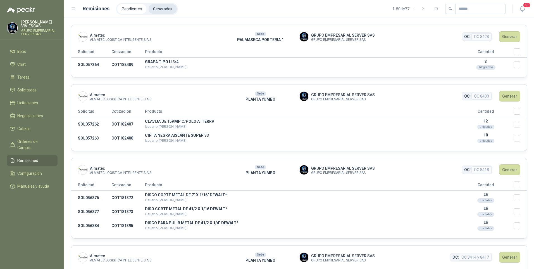
click at [172, 9] on li "Generadas" at bounding box center [163, 8] width 28 height 9
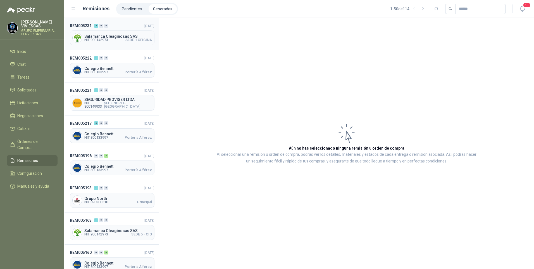
click at [106, 39] on span "NIT 900142973" at bounding box center [96, 39] width 24 height 3
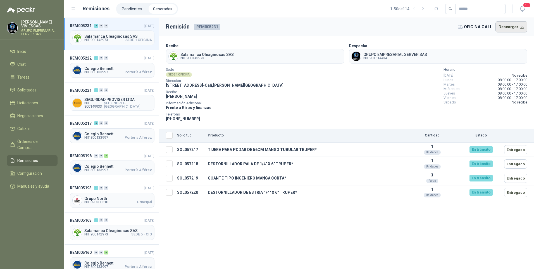
click at [511, 30] on button "Descargar" at bounding box center [512, 26] width 32 height 11
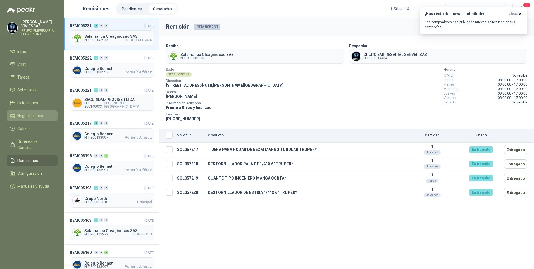
click at [27, 115] on span "Negociaciones" at bounding box center [30, 116] width 26 height 6
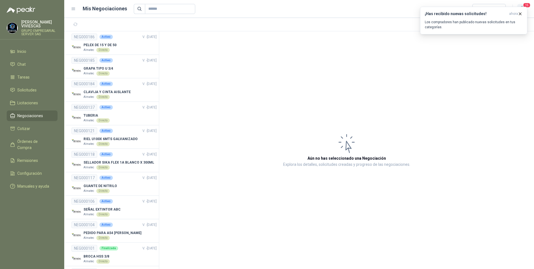
click at [530, 4] on span "15" at bounding box center [527, 5] width 8 height 5
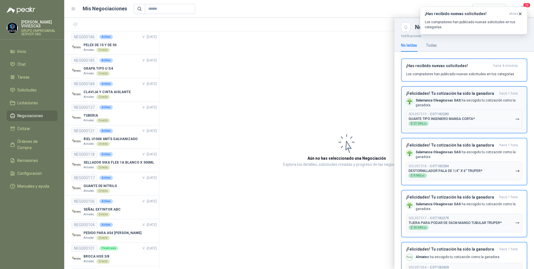
click at [515, 119] on icon "button" at bounding box center [517, 119] width 5 height 5
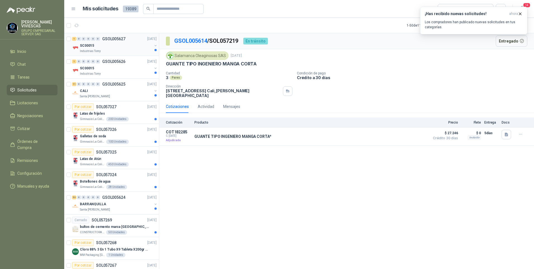
click at [82, 48] on p "SC00015" at bounding box center [87, 45] width 14 height 5
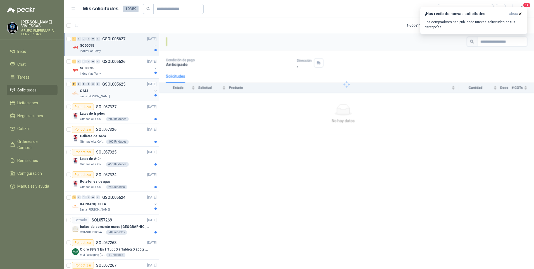
click at [87, 94] on p "Santa [PERSON_NAME]" at bounding box center [95, 96] width 30 height 4
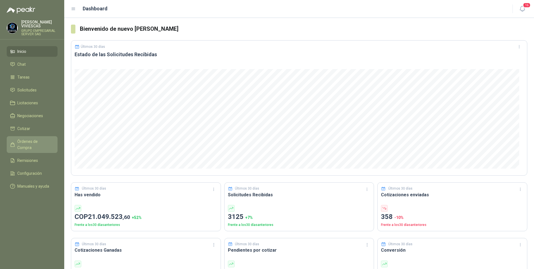
click at [31, 140] on span "Órdenes de Compra" at bounding box center [34, 144] width 35 height 12
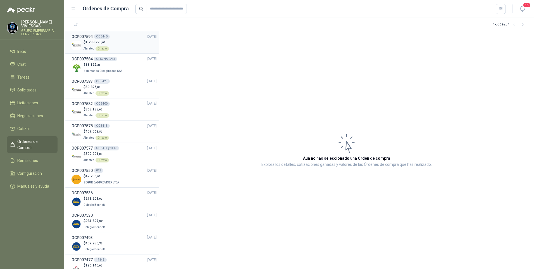
click at [89, 42] on span "1.238.790 ,00" at bounding box center [95, 42] width 20 height 4
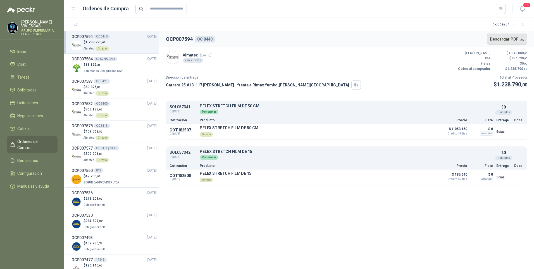
click at [512, 40] on button "Descargar PDF" at bounding box center [507, 39] width 41 height 11
